Goal: Obtain resource: Download file/media

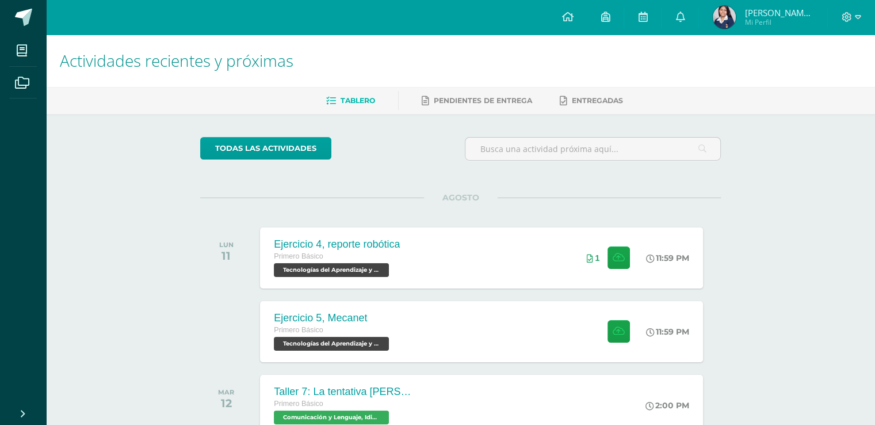
click at [730, 19] on img at bounding box center [724, 17] width 23 height 23
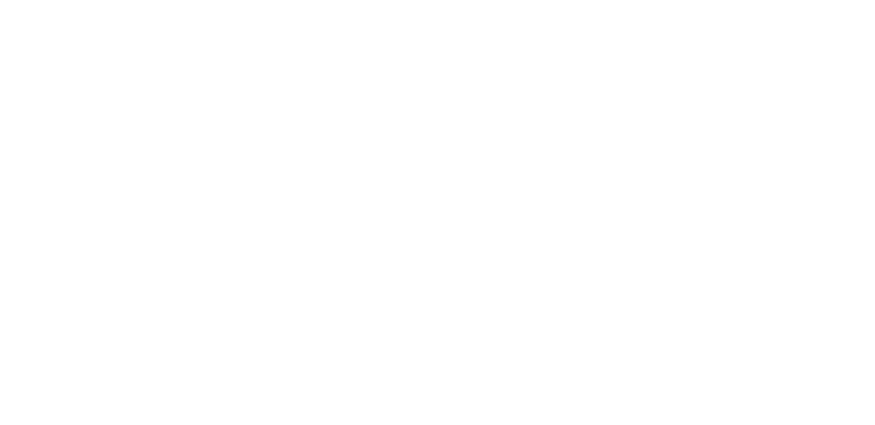
click at [0, 0] on html at bounding box center [0, 0] width 0 height 0
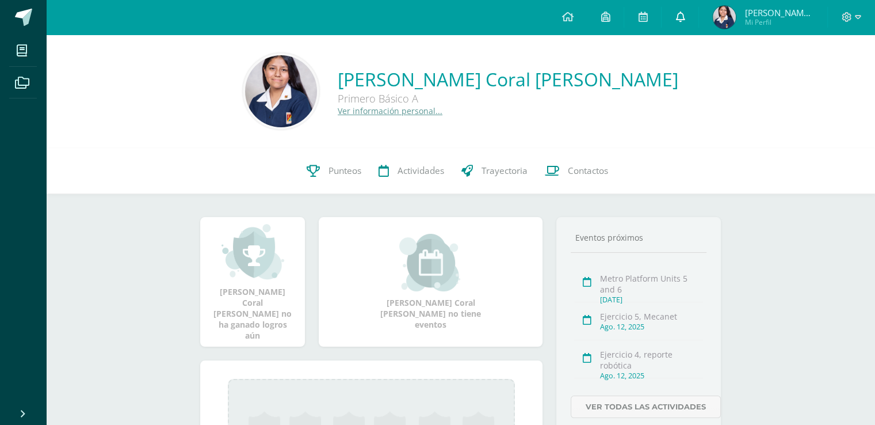
click at [693, 10] on link at bounding box center [680, 17] width 37 height 35
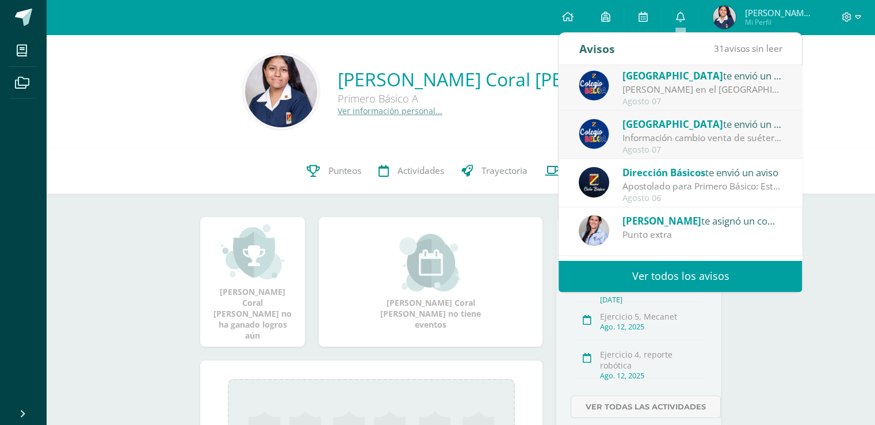
scroll to position [149, 0]
click at [705, 171] on span "Dirección Básicos" at bounding box center [664, 171] width 83 height 13
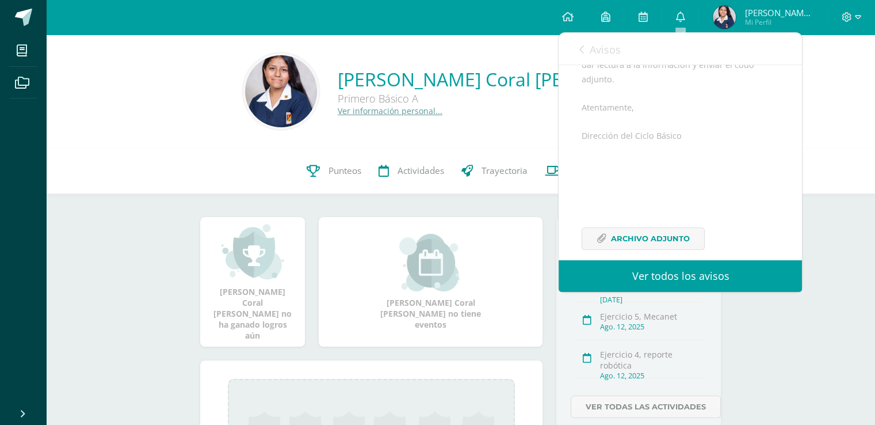
scroll to position [238, 0]
click at [668, 213] on span "Archivo Adjunto" at bounding box center [650, 223] width 79 height 21
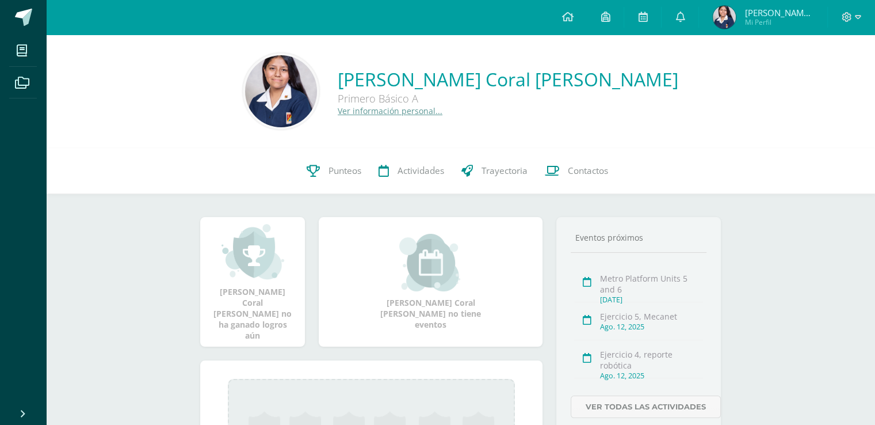
click at [292, 93] on img at bounding box center [281, 91] width 72 height 72
